Goal: Task Accomplishment & Management: Manage account settings

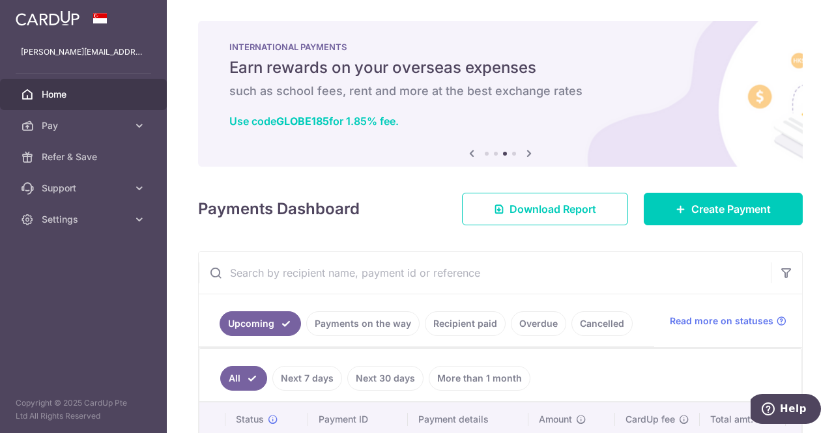
scroll to position [306, 0]
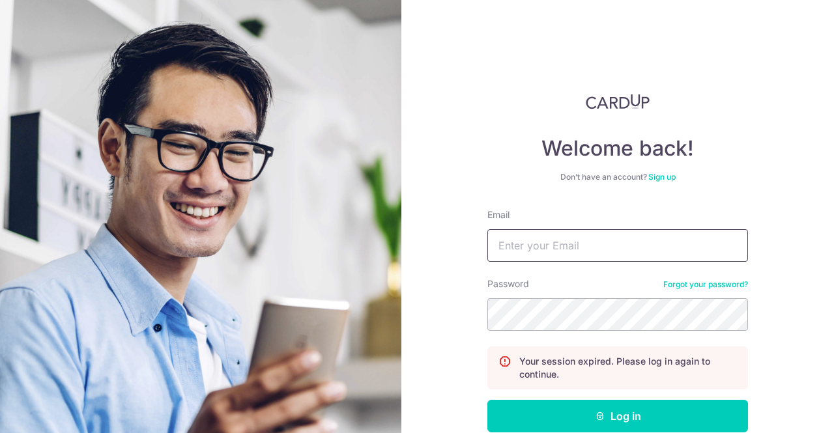
type input "[PERSON_NAME][EMAIL_ADDRESS][DOMAIN_NAME]"
click at [621, 401] on button "Log in" at bounding box center [617, 416] width 261 height 33
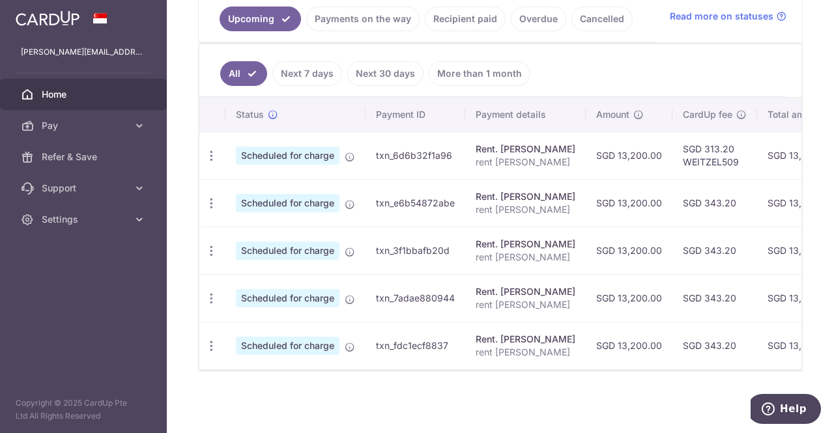
click at [85, 117] on link "Pay" at bounding box center [83, 125] width 167 height 31
click at [305, 73] on link "Next 7 days" at bounding box center [307, 73] width 70 height 25
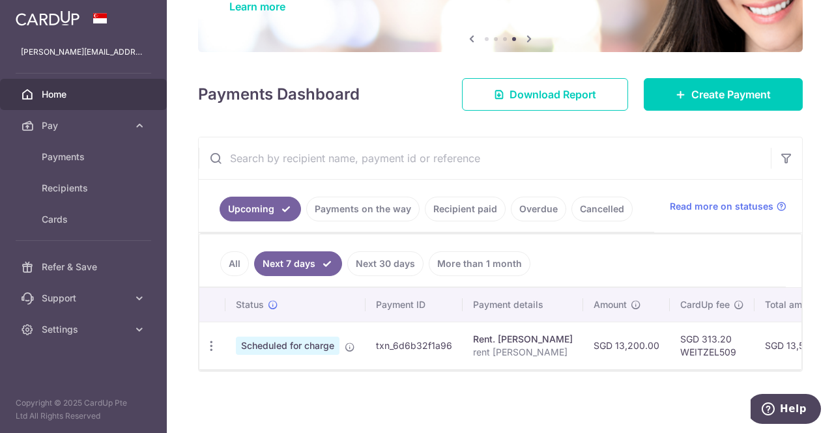
click at [381, 104] on div "Payments Dashboard Download Report Create Payment" at bounding box center [500, 92] width 605 height 38
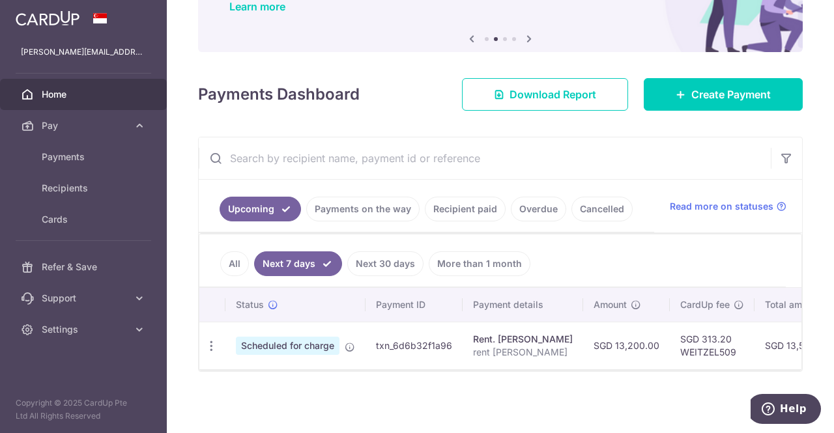
click at [211, 55] on div "× Pause Schedule Pause all future payments in this series Pause just this one p…" at bounding box center [500, 216] width 667 height 433
click at [190, 71] on div "× Pause Schedule Pause all future payments in this series Pause just this one p…" at bounding box center [500, 216] width 667 height 433
click at [193, 72] on div "× Pause Schedule Pause all future payments in this series Pause just this one p…" at bounding box center [500, 216] width 667 height 433
